Goal: Check status: Check status

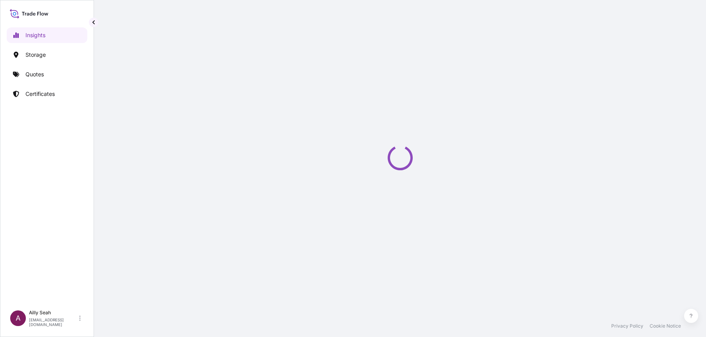
select select "2025"
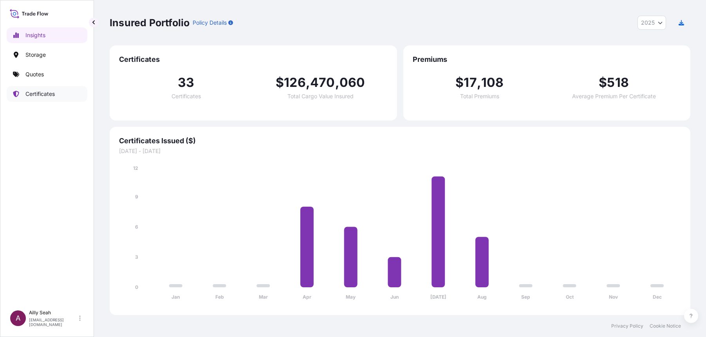
click at [45, 99] on link "Certificates" at bounding box center [47, 94] width 81 height 16
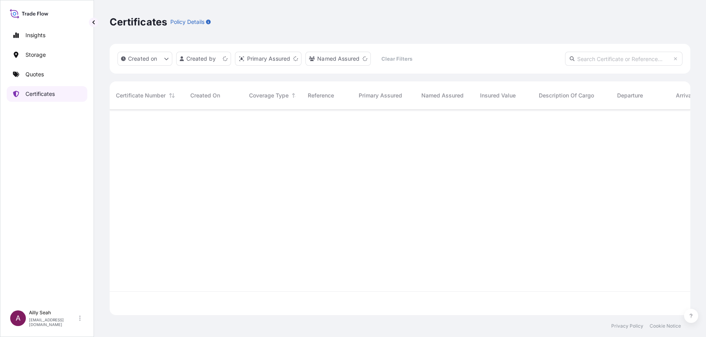
scroll to position [202, 573]
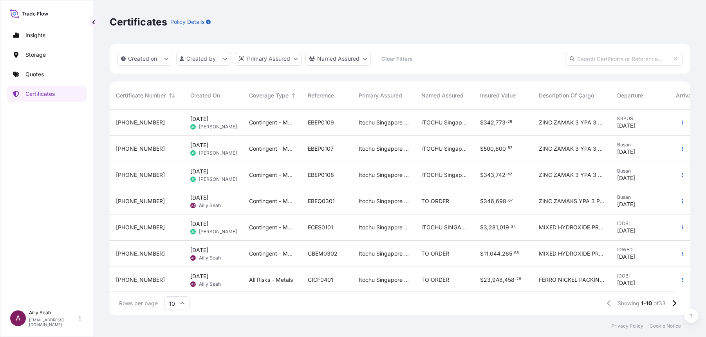
click at [315, 199] on span "EBEQ0301" at bounding box center [321, 201] width 27 height 8
